Goal: Book appointment/travel/reservation

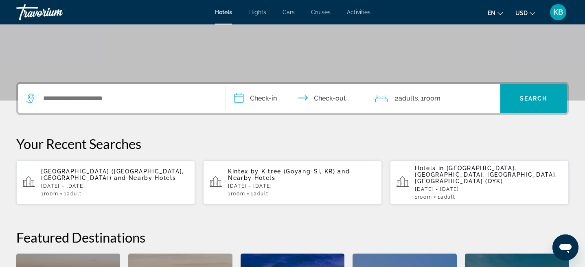
scroll to position [135, 0]
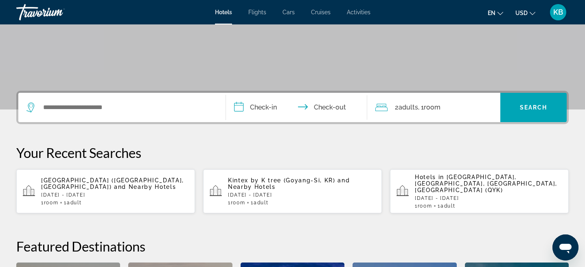
click at [116, 119] on div "Search widget" at bounding box center [121, 107] width 191 height 29
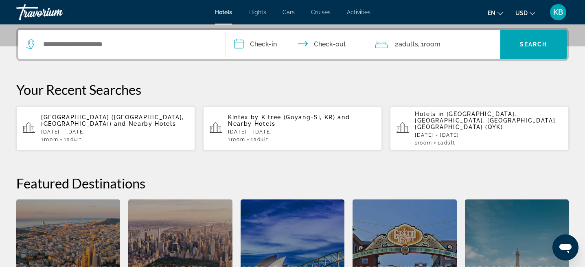
scroll to position [199, 0]
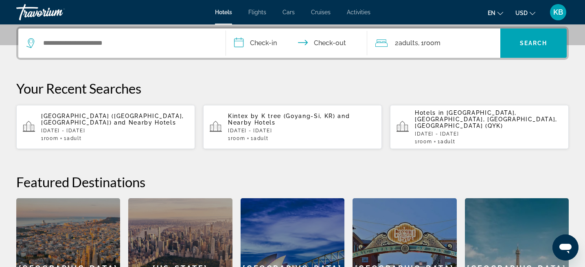
click at [137, 50] on div "Search widget" at bounding box center [121, 43] width 191 height 29
click at [114, 119] on span "and Nearby Hotels" at bounding box center [145, 122] width 62 height 7
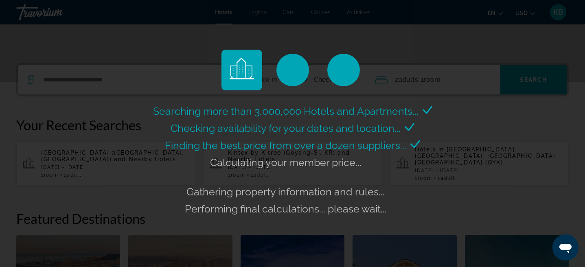
scroll to position [148, 0]
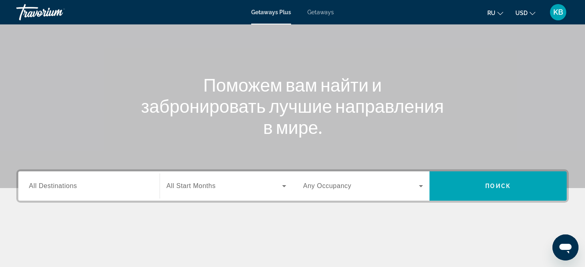
scroll to position [51, 0]
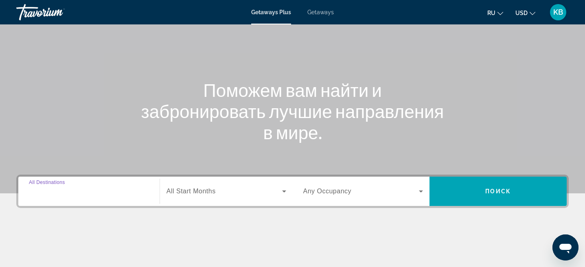
click at [134, 195] on input "Destination All Destinations" at bounding box center [89, 192] width 120 height 10
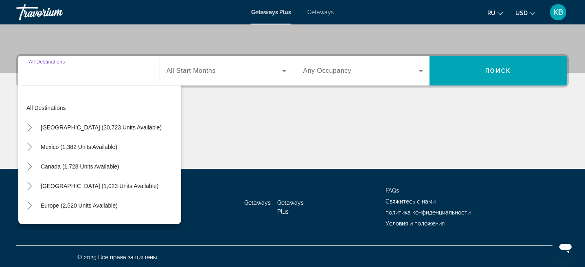
scroll to position [173, 0]
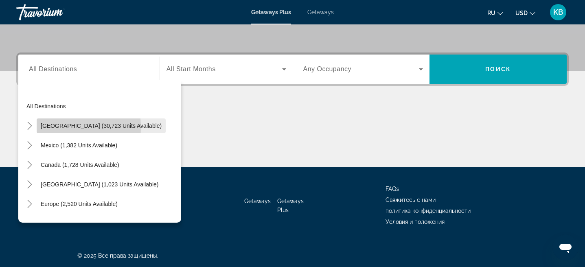
click at [40, 127] on span "Search widget" at bounding box center [101, 126] width 129 height 20
type input "**********"
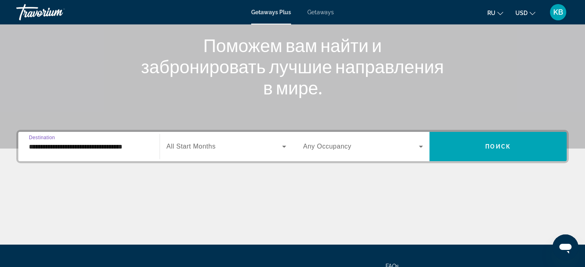
scroll to position [95, 0]
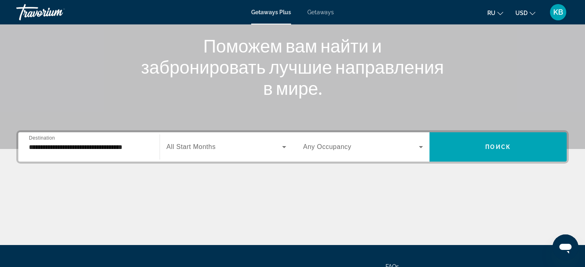
click at [318, 11] on span "Getaways" at bounding box center [320, 12] width 26 height 7
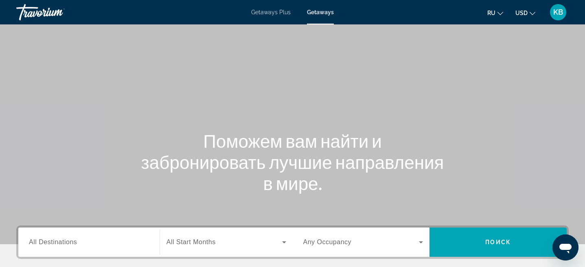
click at [261, 14] on span "Getaways Plus" at bounding box center [271, 12] width 40 height 7
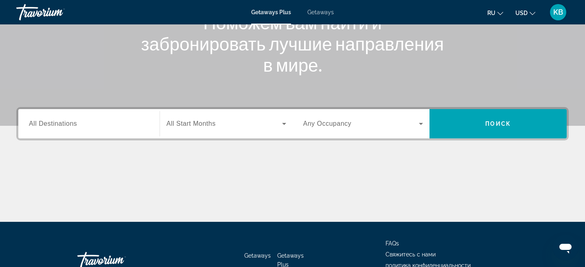
scroll to position [173, 0]
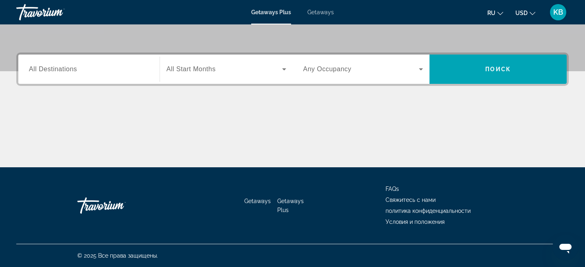
click at [138, 79] on div "Search widget" at bounding box center [89, 69] width 120 height 23
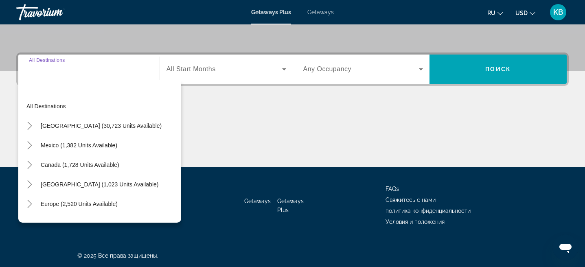
click at [307, 117] on div "Main content" at bounding box center [292, 136] width 553 height 61
